Goal: Task Accomplishment & Management: Use online tool/utility

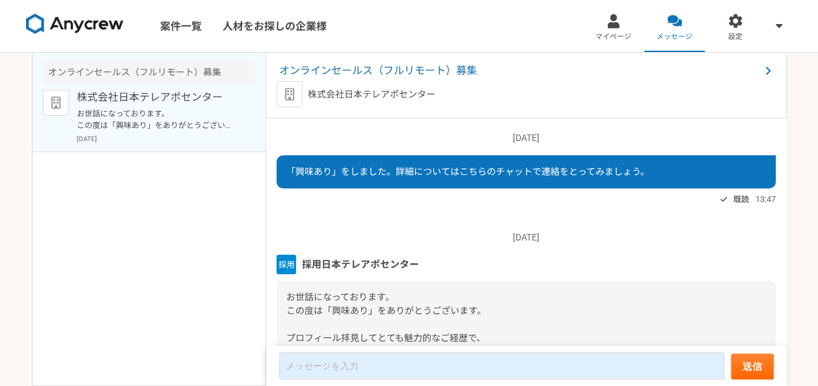
scroll to position [171, 0]
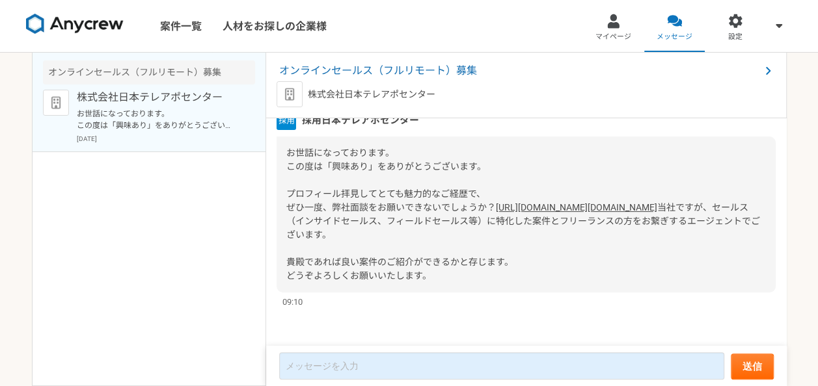
click at [392, 277] on span "当社ですが、セールス（インサイドセールス、フィールドセールス等）に特化した案件とフリーランスの方をお繋ぎするエージェントでございます。 貴殿であれば良い案件の…" at bounding box center [523, 241] width 474 height 79
click at [496, 202] on link "[URL][DOMAIN_NAME][DOMAIN_NAME]" at bounding box center [576, 207] width 161 height 10
drag, startPoint x: 446, startPoint y: 95, endPoint x: 309, endPoint y: 94, distance: 137.3
click at [309, 94] on div "株式会社日本テレアポセンター" at bounding box center [525, 94] width 499 height 26
copy p "株式会社日本テレアポセンター"
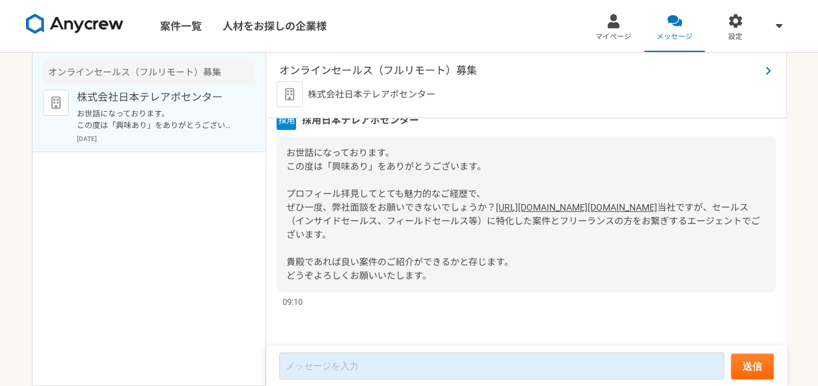
click at [327, 73] on span "オンラインセールス（フルリモート）募集" at bounding box center [519, 71] width 481 height 16
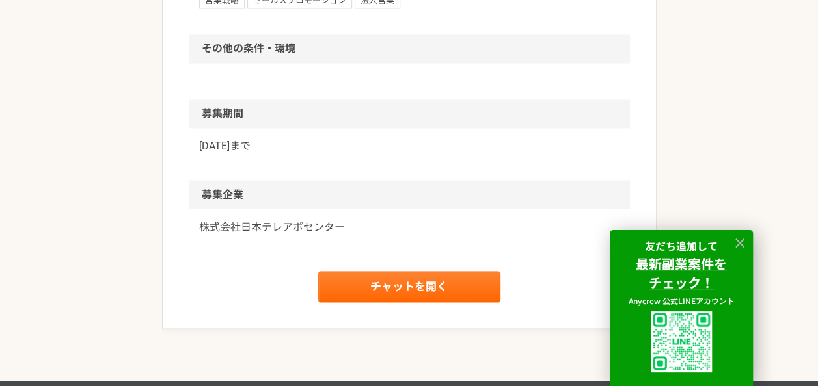
scroll to position [1119, 0]
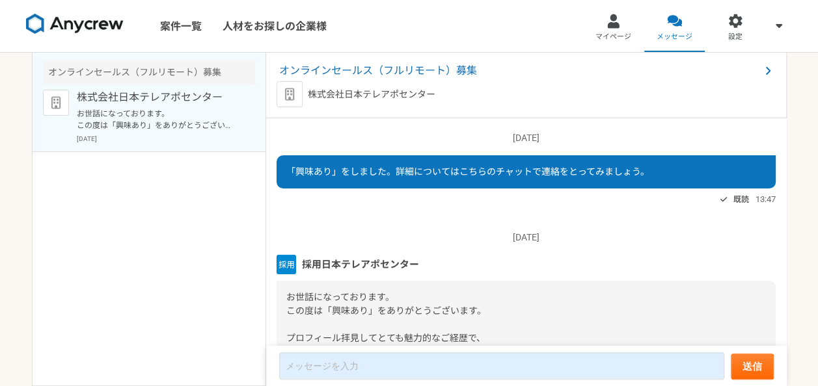
scroll to position [171, 0]
